Goal: Navigation & Orientation: Find specific page/section

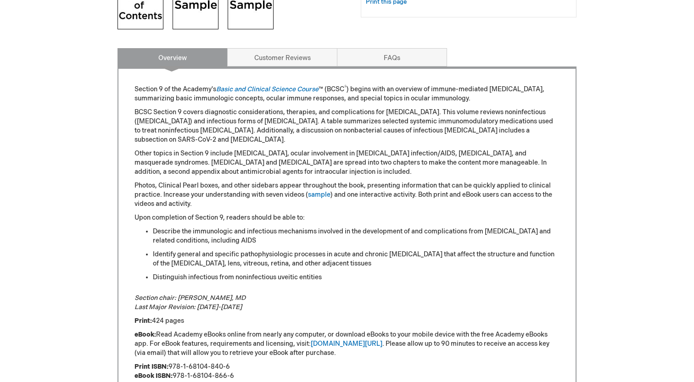
scroll to position [409, 0]
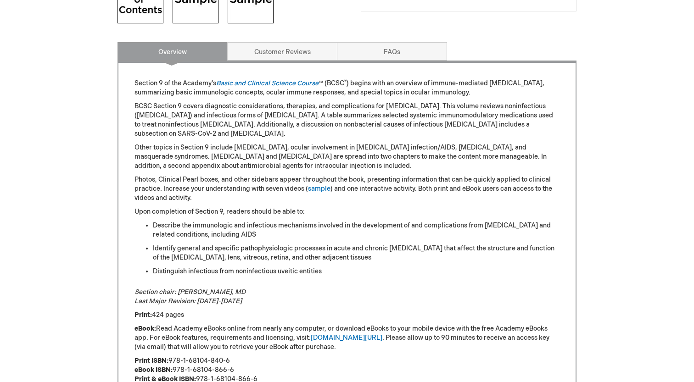
click at [216, 293] on em "Section chair: [PERSON_NAME], MD Last Major Revision: [DATE]-[DATE]" at bounding box center [190, 296] width 111 height 17
click at [216, 293] on em "Section chair: Wendy M. Smith, MD Last Major Revision: 2023-2024" at bounding box center [190, 296] width 111 height 17
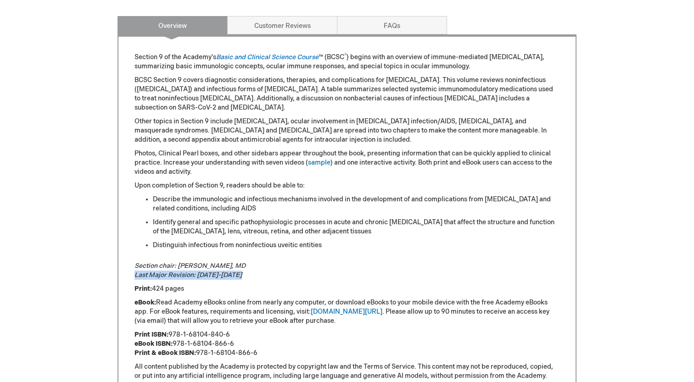
scroll to position [439, 0]
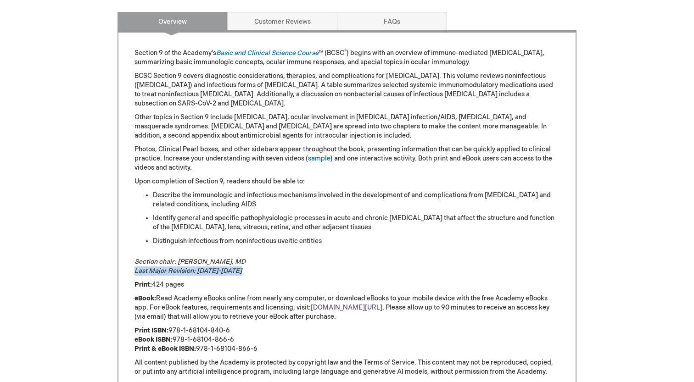
click at [344, 304] on link "aao.org/ebooks" at bounding box center [347, 308] width 72 height 8
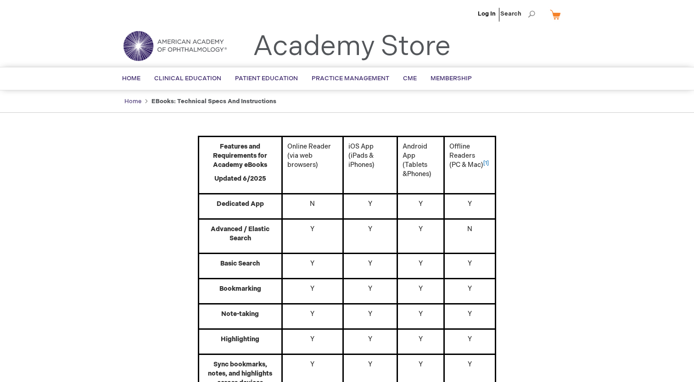
click at [134, 98] on link "Home" at bounding box center [132, 101] width 17 height 7
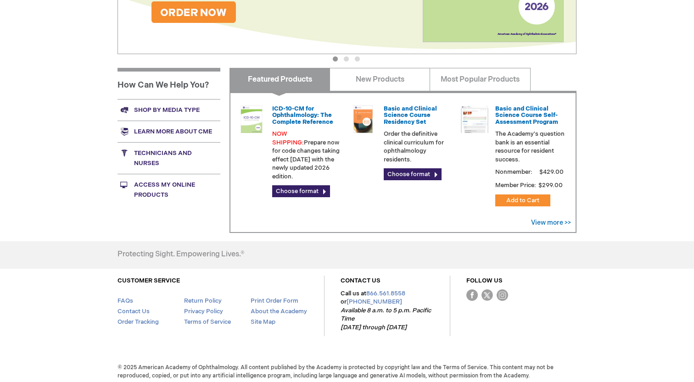
scroll to position [303, 0]
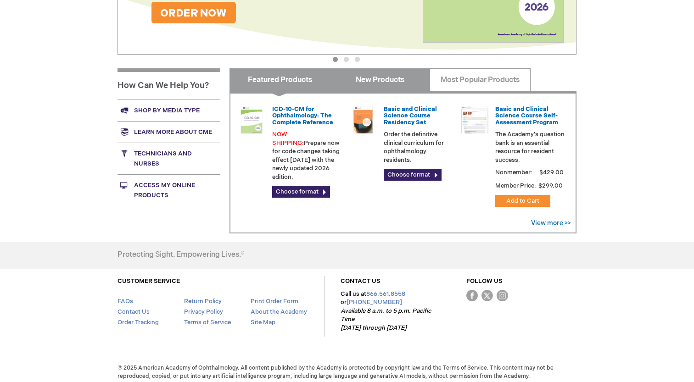
click at [386, 82] on link "New Products" at bounding box center [380, 79] width 101 height 23
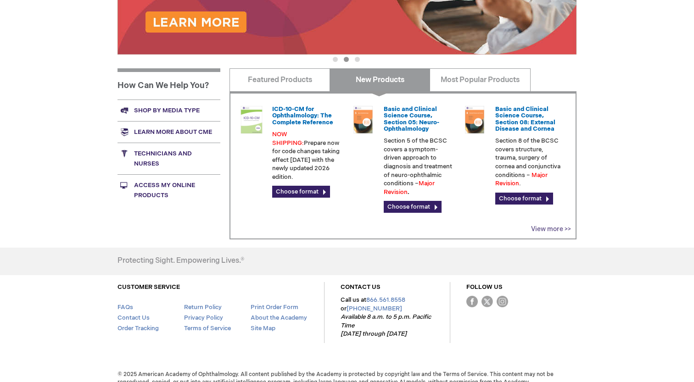
click at [551, 225] on link "View more >>" at bounding box center [551, 229] width 40 height 8
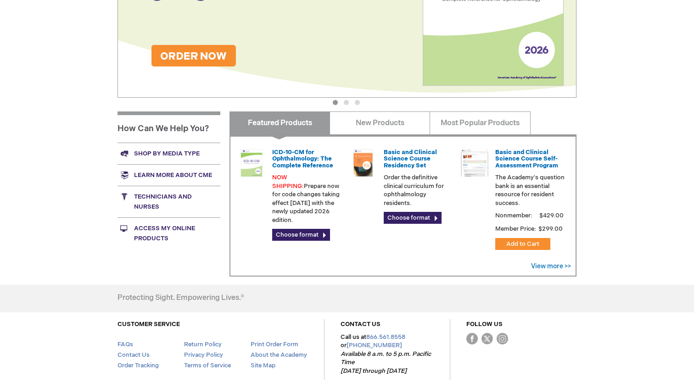
scroll to position [303, 0]
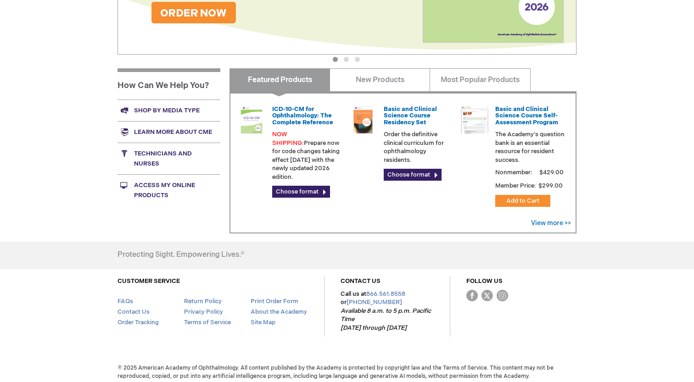
click at [163, 185] on link "Access My Online Products" at bounding box center [169, 190] width 103 height 32
